Goal: Transaction & Acquisition: Purchase product/service

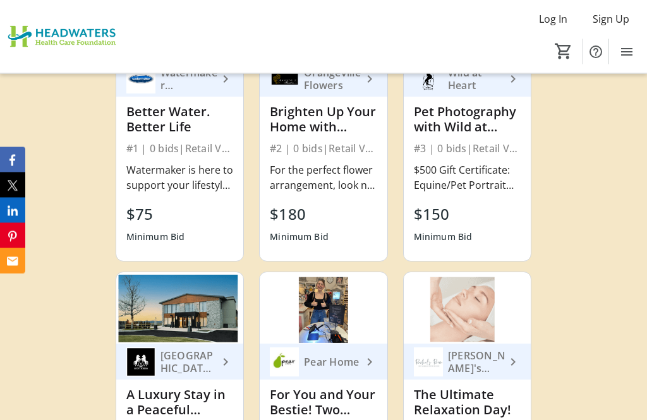
scroll to position [4855, 0]
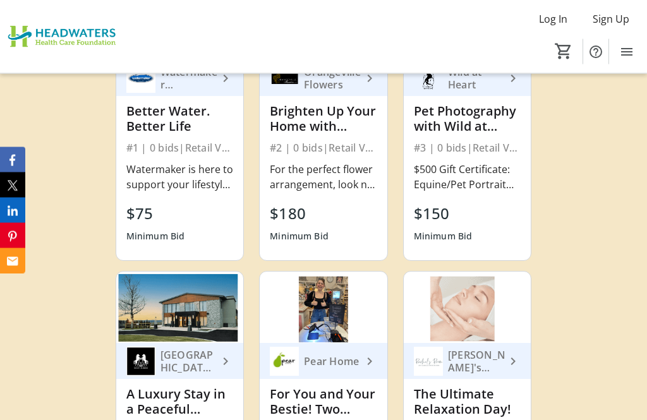
click at [179, 388] on div "A Luxury Stay in a Peaceful Setting" at bounding box center [179, 403] width 107 height 30
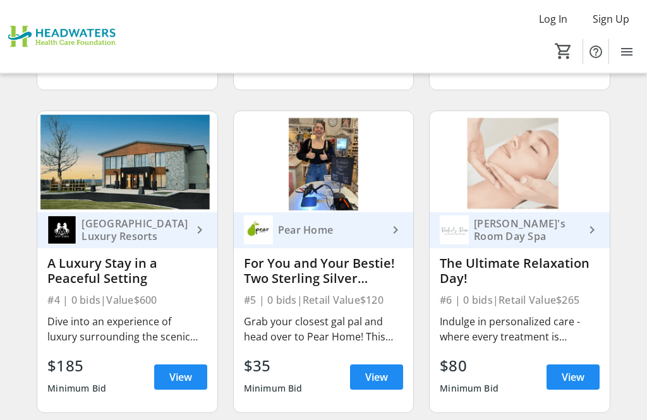
scroll to position [377, 0]
click at [192, 387] on span at bounding box center [180, 377] width 53 height 30
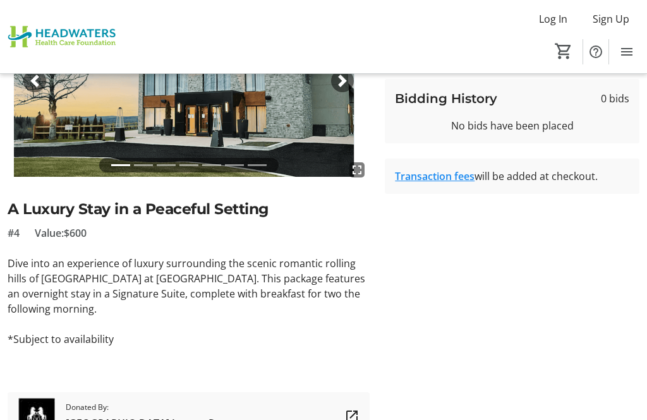
scroll to position [167, 0]
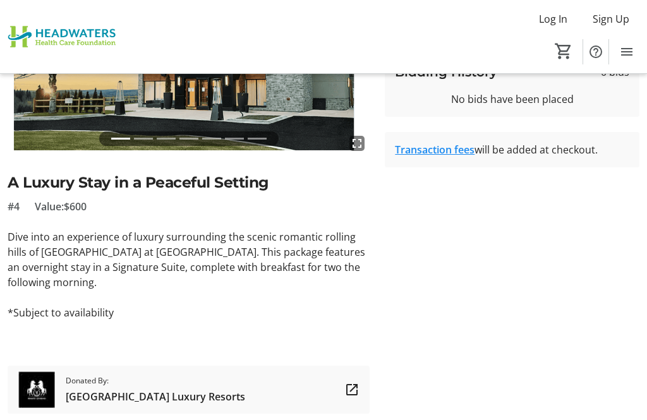
click at [125, 400] on span "[GEOGRAPHIC_DATA] Luxury Resorts" at bounding box center [156, 396] width 180 height 15
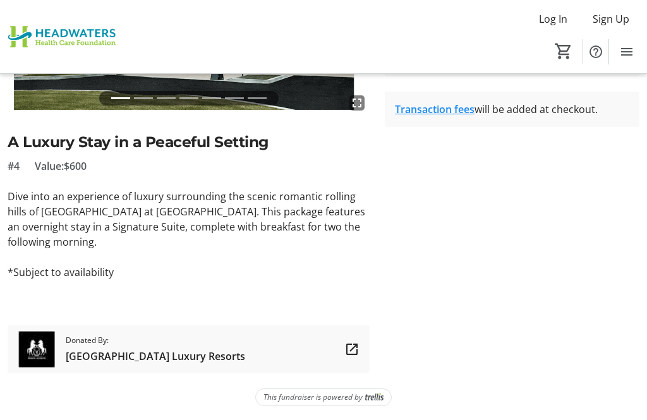
click at [361, 358] on tr-auction-item-sponsor-ui "Donated By: [GEOGRAPHIC_DATA] Luxury Resorts" at bounding box center [189, 350] width 362 height 48
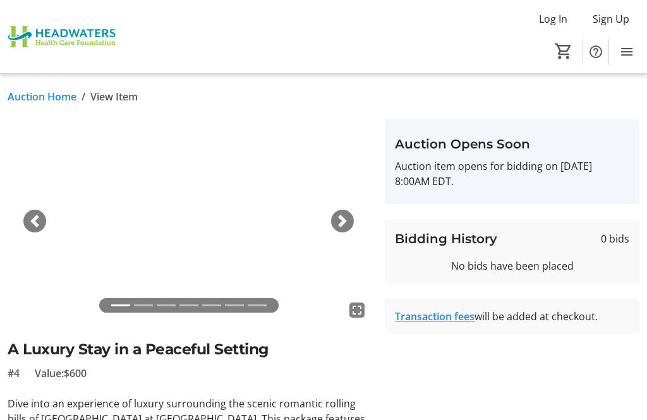
click at [354, 226] on img at bounding box center [189, 221] width 362 height 204
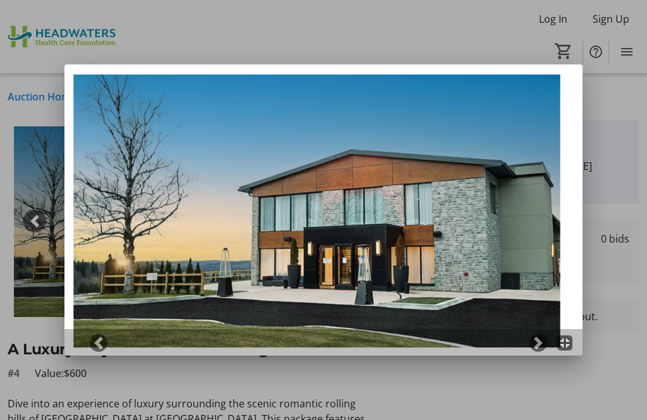
click at [542, 353] on div at bounding box center [323, 342] width 518 height 27
click at [543, 352] on div at bounding box center [323, 342] width 518 height 27
click at [572, 347] on mat-icon "fullscreen_exit" at bounding box center [565, 343] width 15 height 15
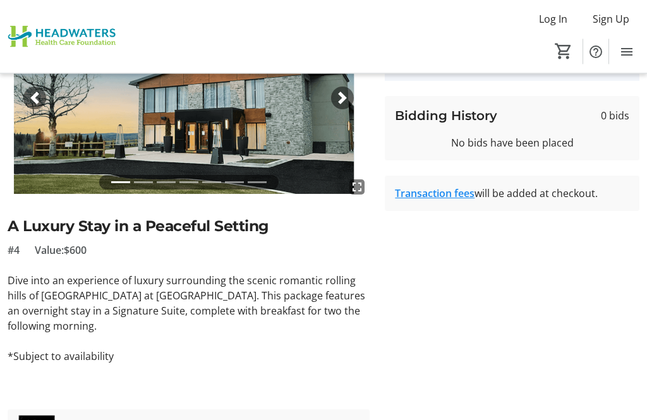
scroll to position [167, 0]
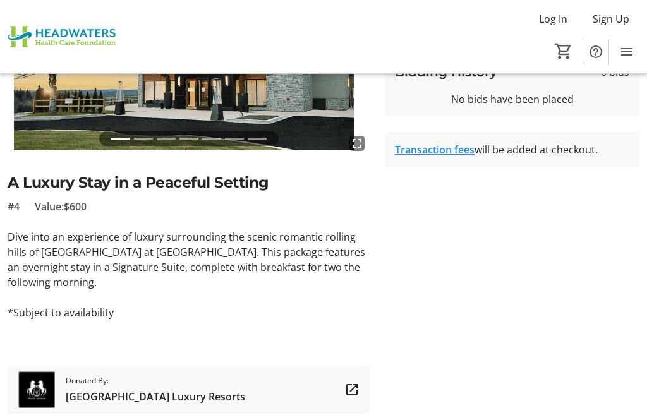
click at [362, 392] on tr-auction-item-sponsor-ui "Donated By: [GEOGRAPHIC_DATA] Luxury Resorts" at bounding box center [189, 390] width 362 height 48
